Goal: Task Accomplishment & Management: Use online tool/utility

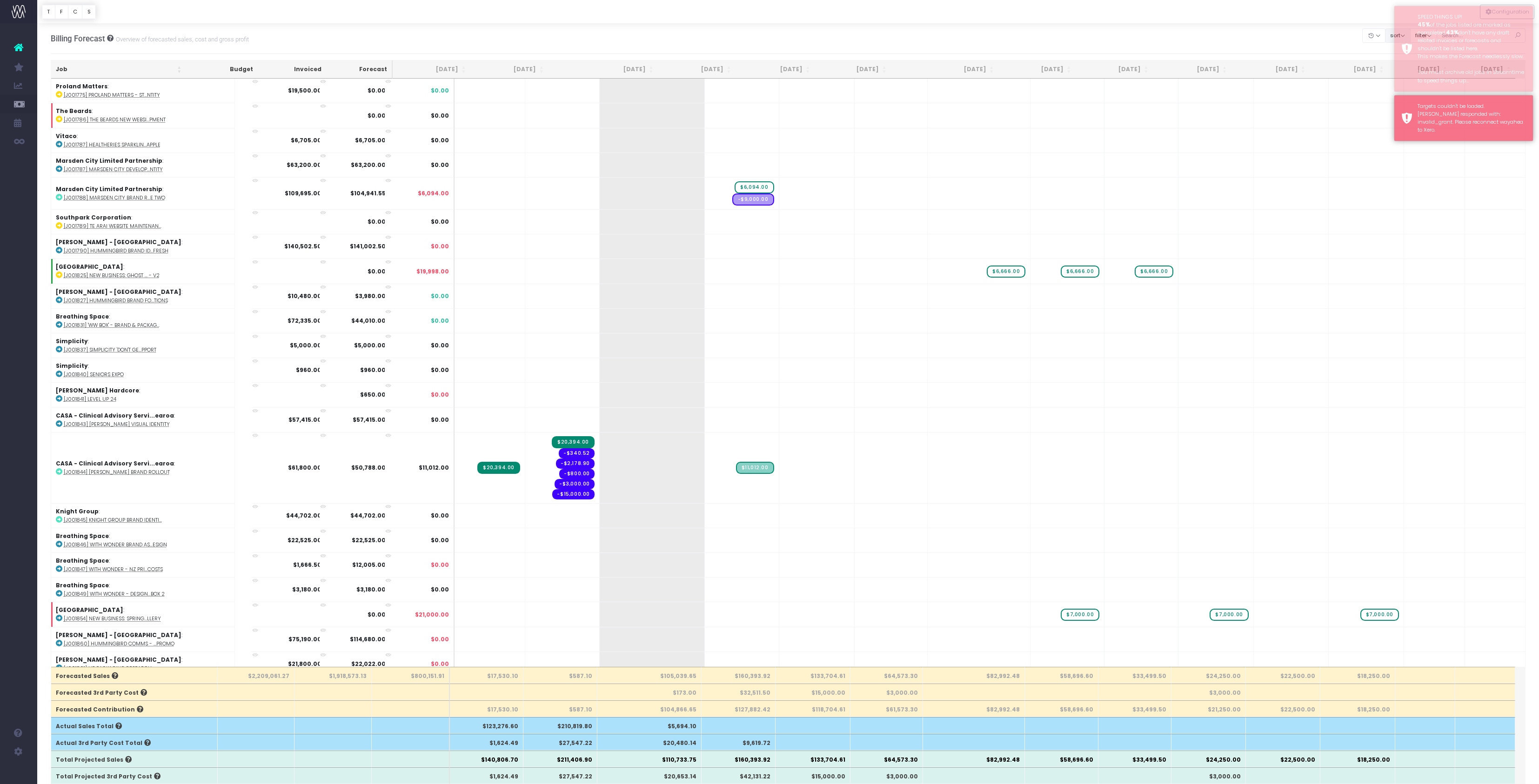
click at [1385, 39] on button "sort" at bounding box center [1397, 36] width 26 height 14
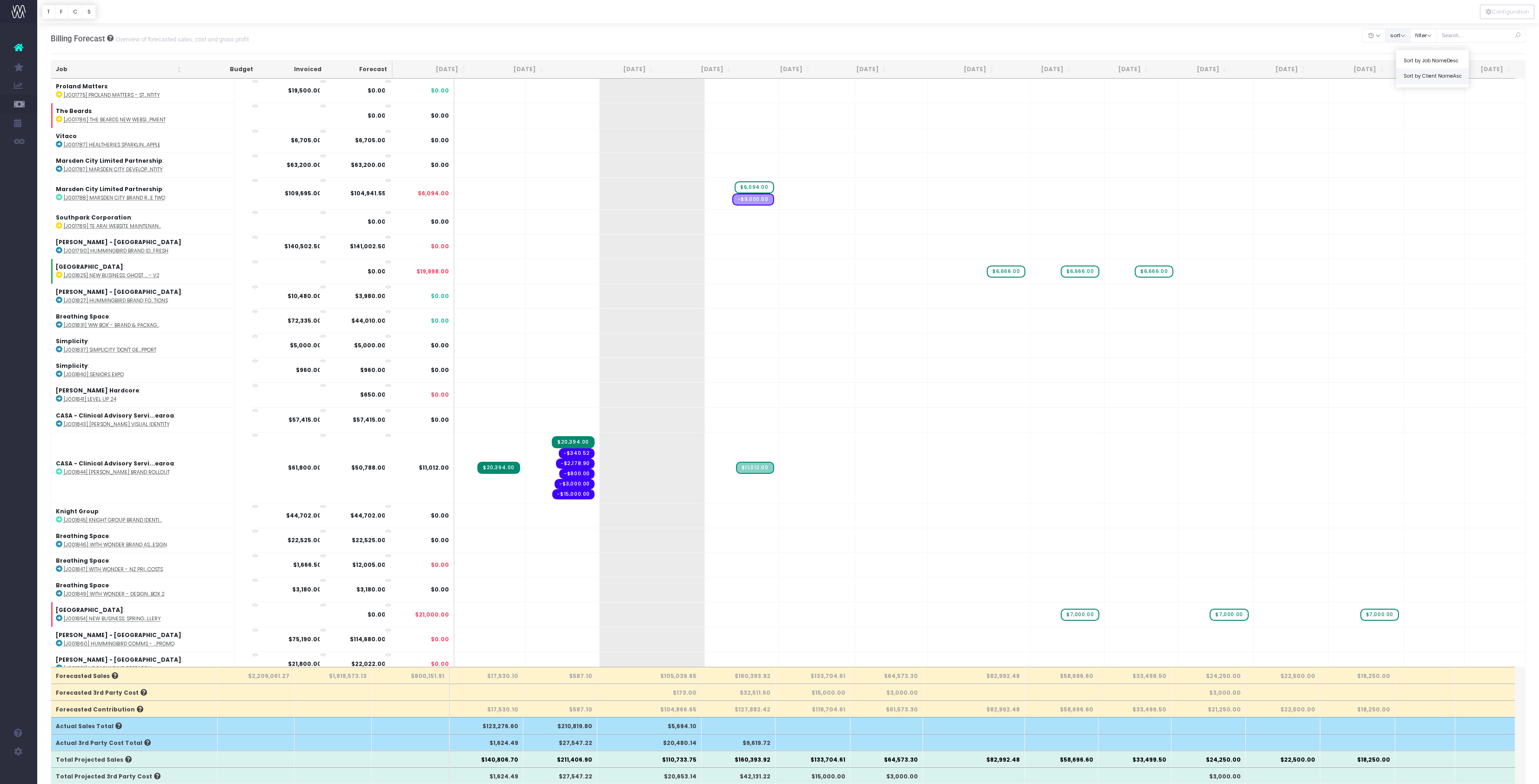
click at [1396, 84] on link "Sort by Client Name Asc" at bounding box center [1432, 76] width 72 height 16
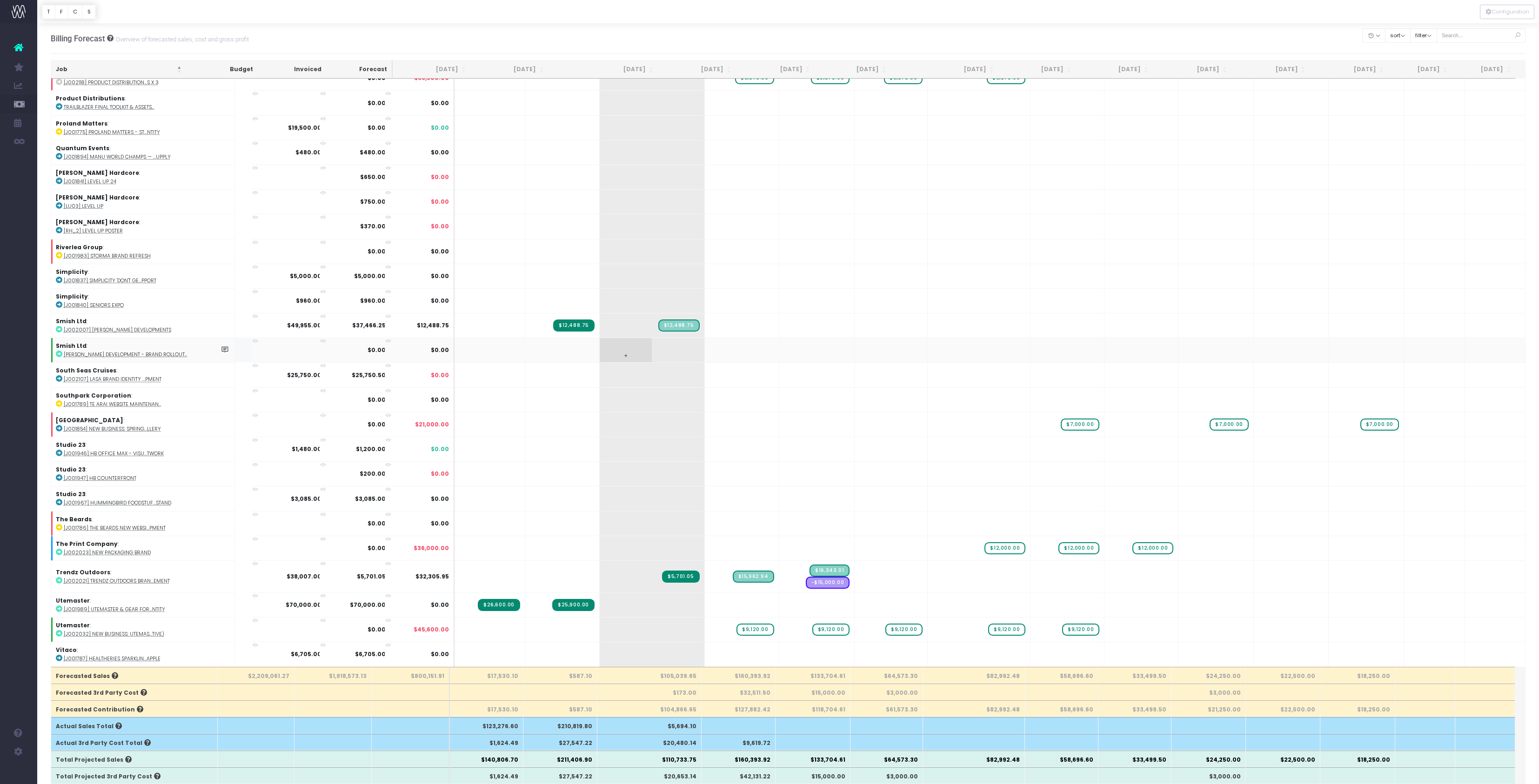
scroll to position [3985, 0]
click at [735, 338] on span "+" at bounding box center [723, 350] width 38 height 24
type input "11666"
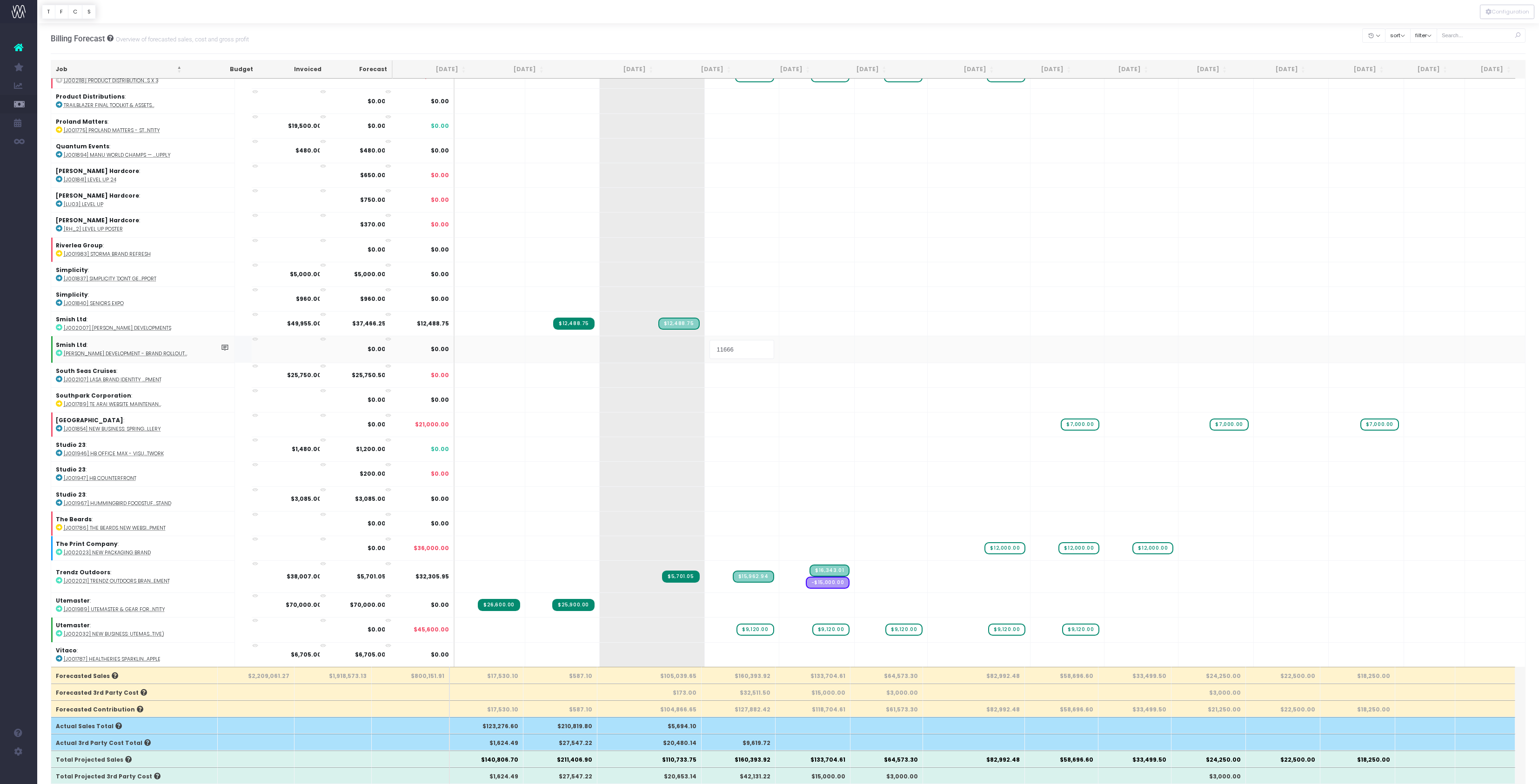
click at [750, 24] on body "Oh my... this is bad. [PERSON_NAME] wasn't able to load this page. Please conta…" at bounding box center [769, 392] width 1539 height 784
click at [800, 338] on span "+" at bounding box center [797, 350] width 38 height 24
type input "11666"
click at [830, 50] on body "Oh my... this is bad. [PERSON_NAME] wasn't able to load this page. Please conta…" at bounding box center [769, 392] width 1539 height 784
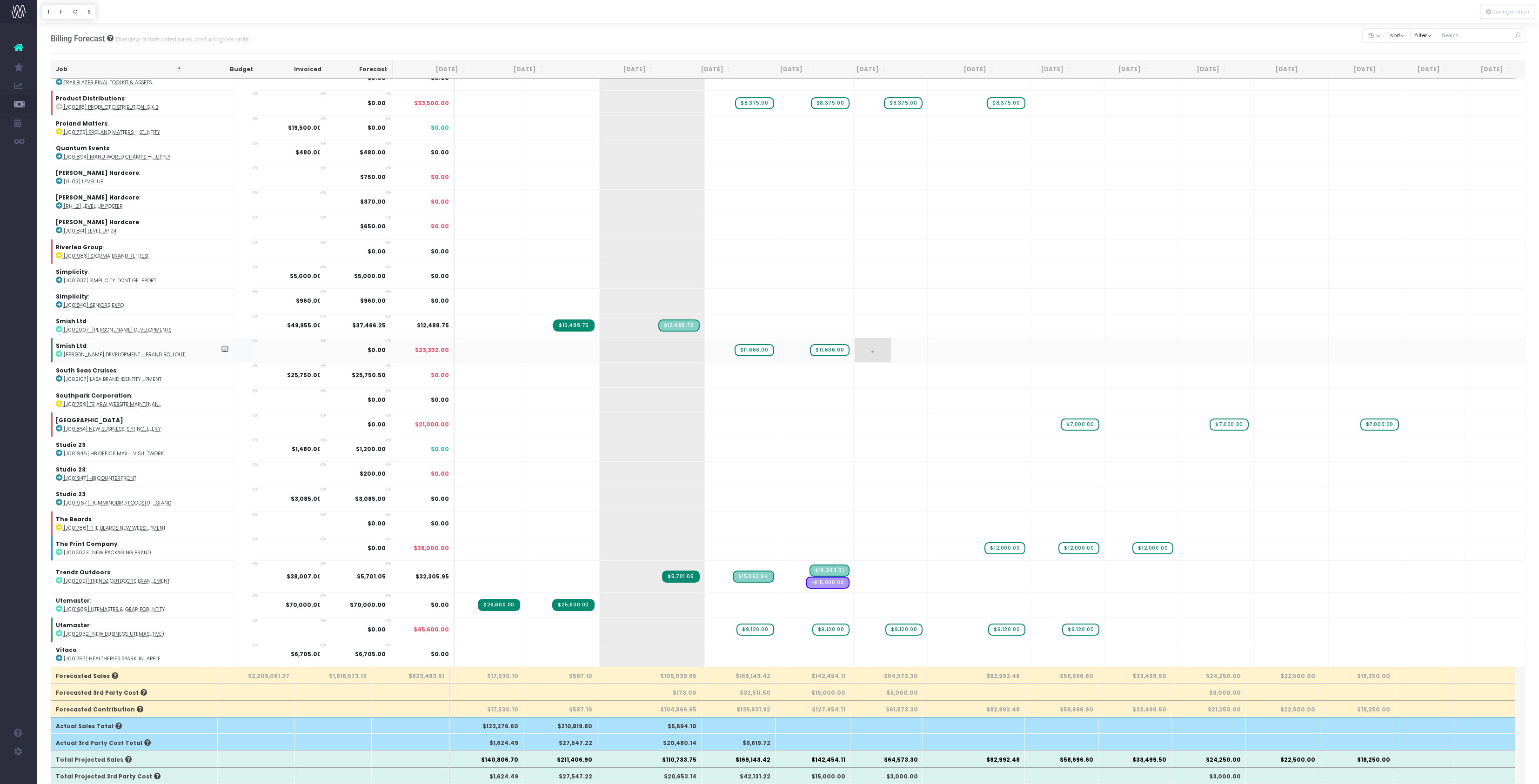
click at [863, 338] on span "+" at bounding box center [873, 350] width 36 height 24
type input "11666"
click at [895, 43] on body "Oh my... this is bad. [PERSON_NAME] wasn't able to load this page. Please conta…" at bounding box center [769, 392] width 1539 height 784
click at [895, 43] on div "Billing Forecast Overview of forecasted sales, cost and gross profit Clear Filt…" at bounding box center [788, 38] width 1475 height 31
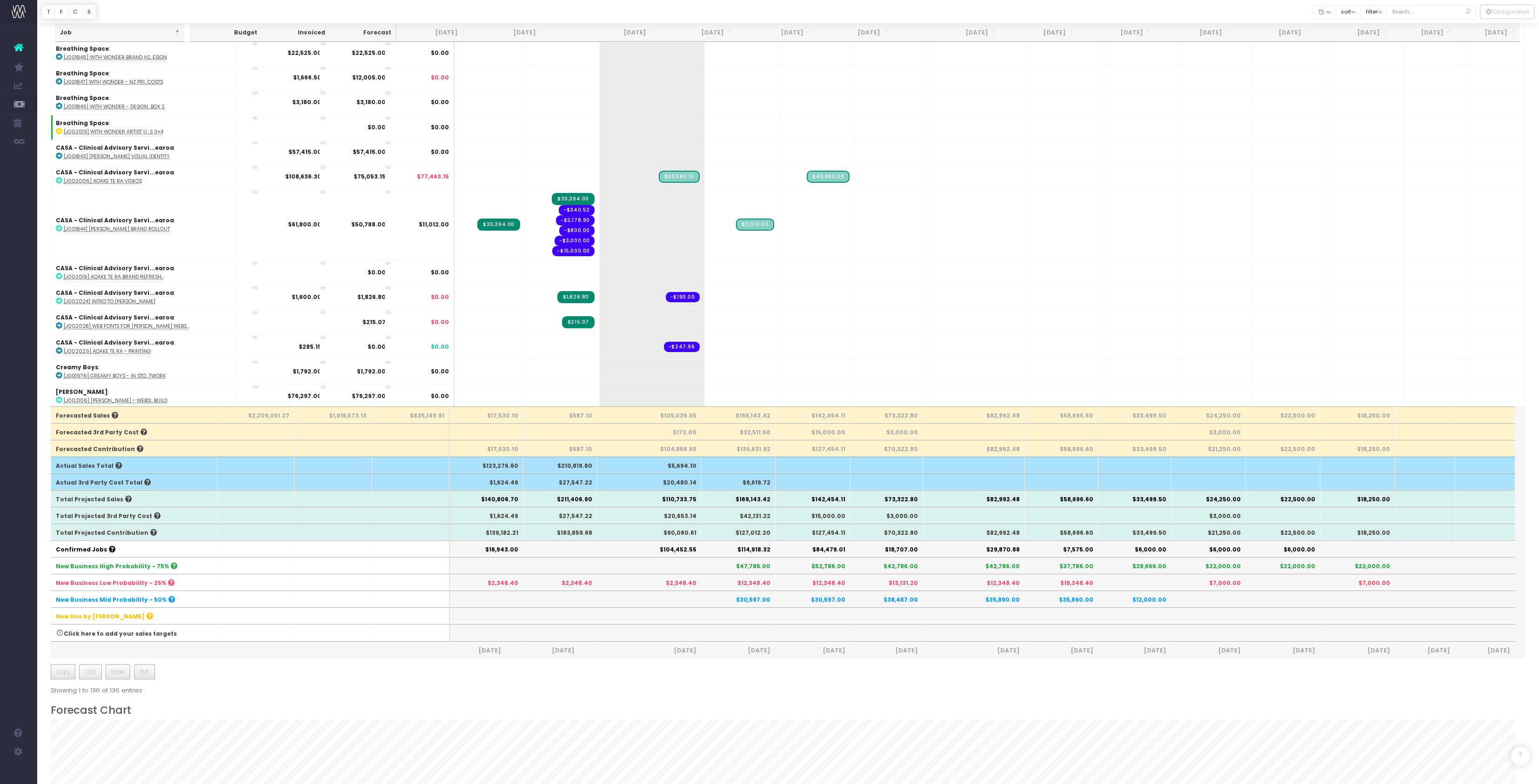
scroll to position [0, 0]
